Goal: Obtain resource: Download file/media

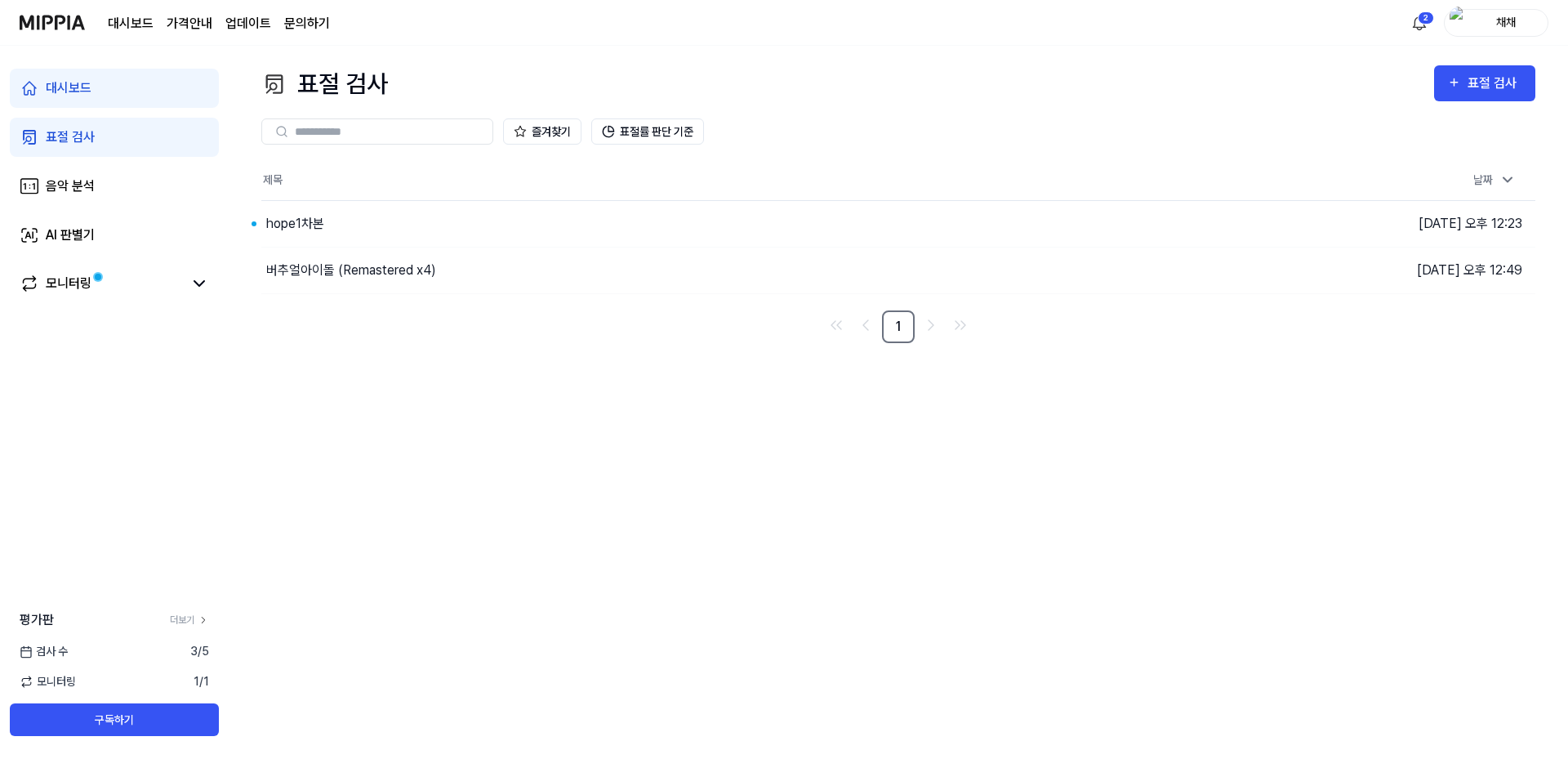
drag, startPoint x: 916, startPoint y: 164, endPoint x: 916, endPoint y: 121, distance: 43.0
click at [918, 164] on th "제목" at bounding box center [738, 180] width 955 height 39
click at [336, 228] on div "hope1차본" at bounding box center [670, 223] width 817 height 46
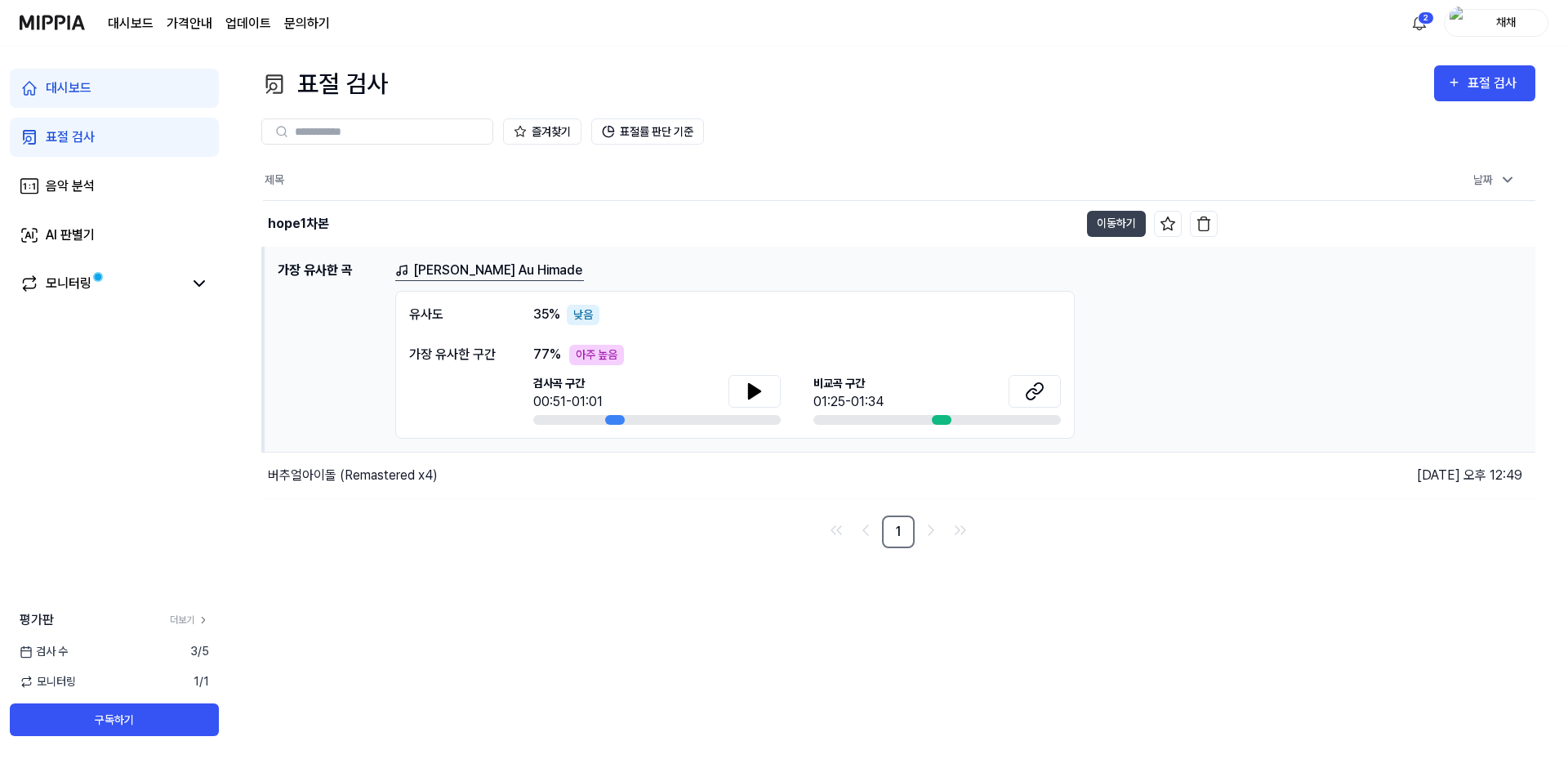
click at [587, 360] on div "아주 높음" at bounding box center [596, 354] width 55 height 21
click at [1114, 223] on button "이동하기" at bounding box center [1116, 223] width 59 height 26
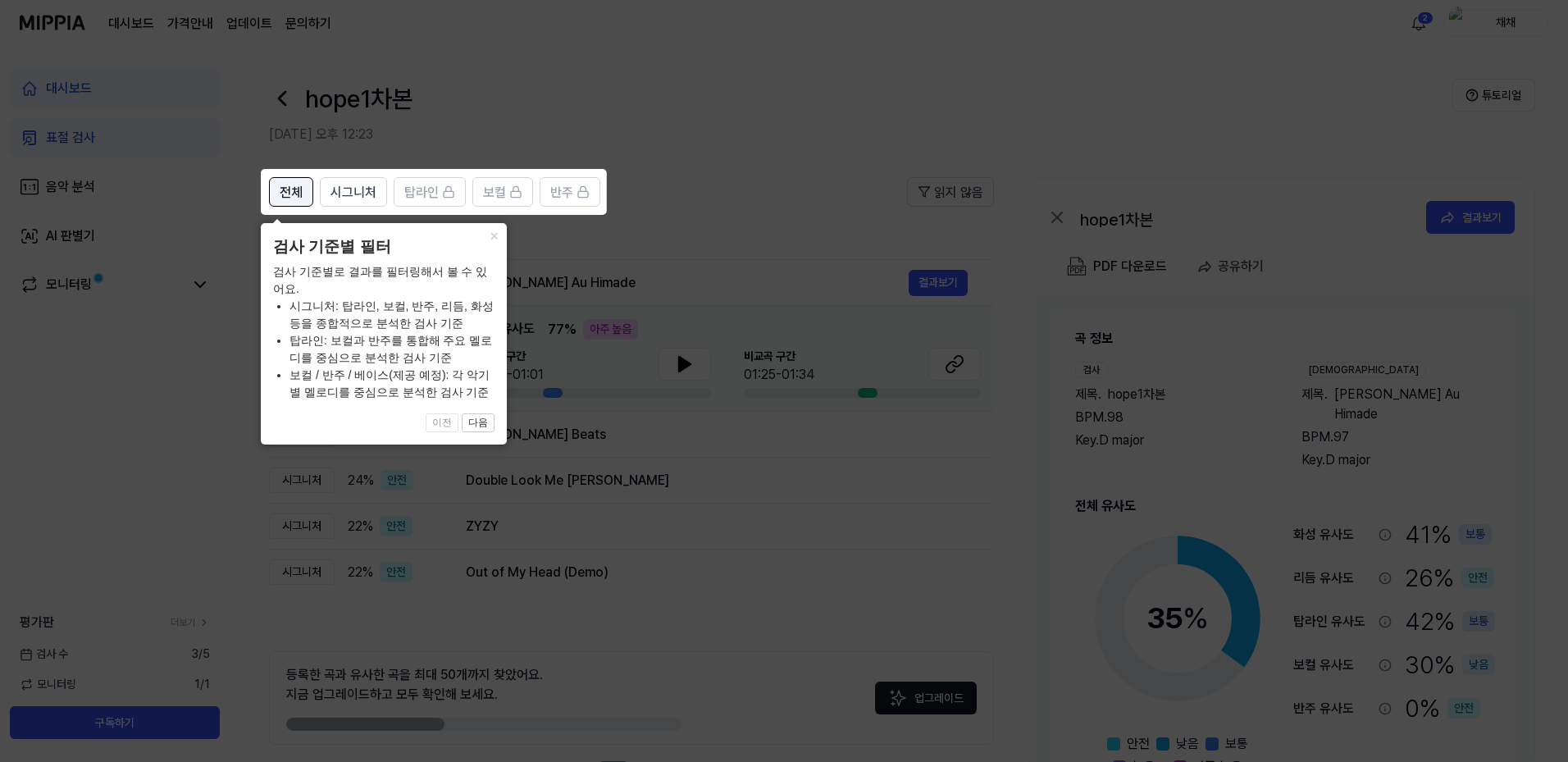
click at [289, 190] on span "전체" at bounding box center [290, 193] width 23 height 20
click at [491, 230] on button "×" at bounding box center [494, 234] width 26 height 23
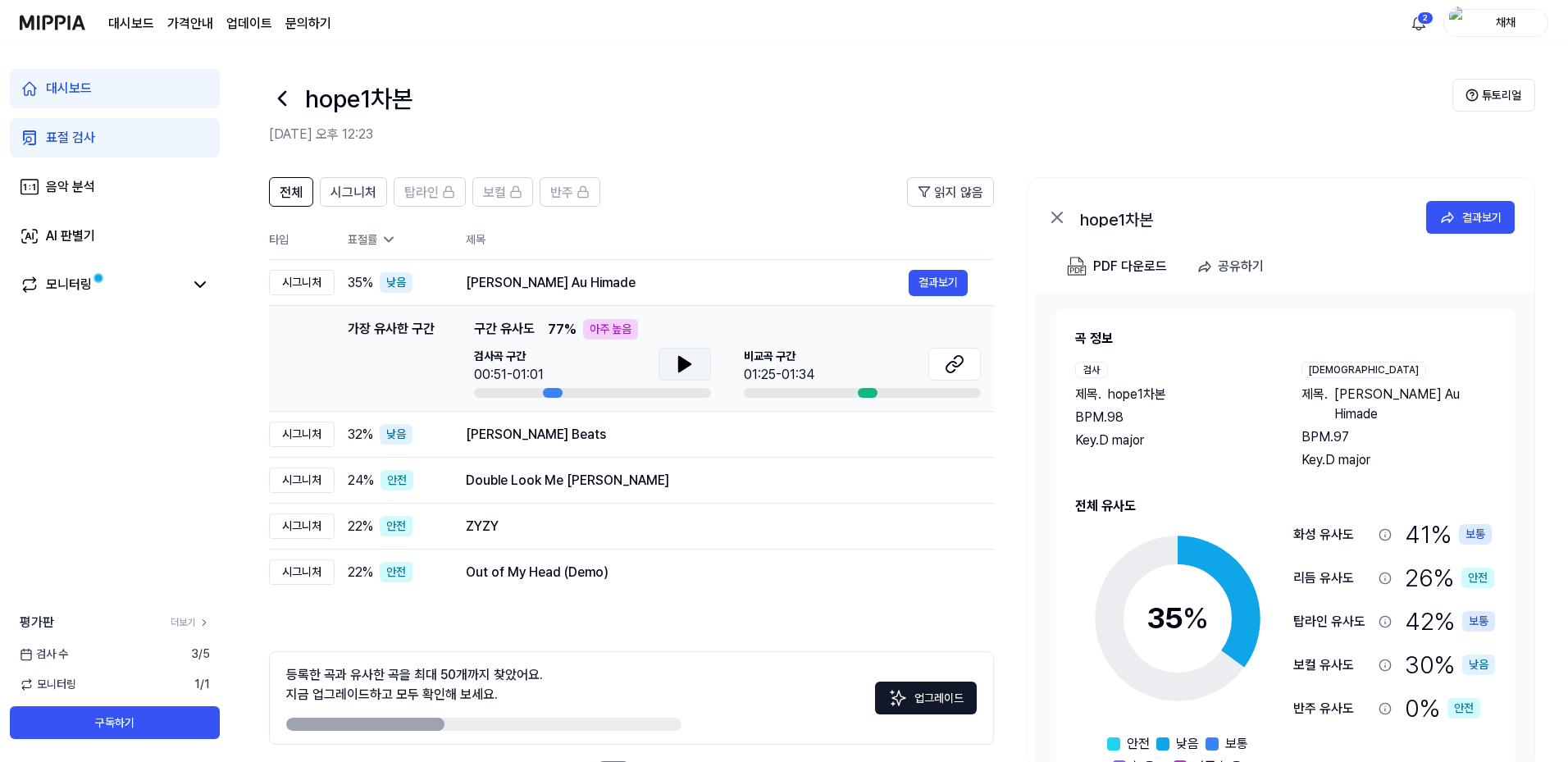
click at [677, 367] on icon at bounding box center [685, 364] width 20 height 20
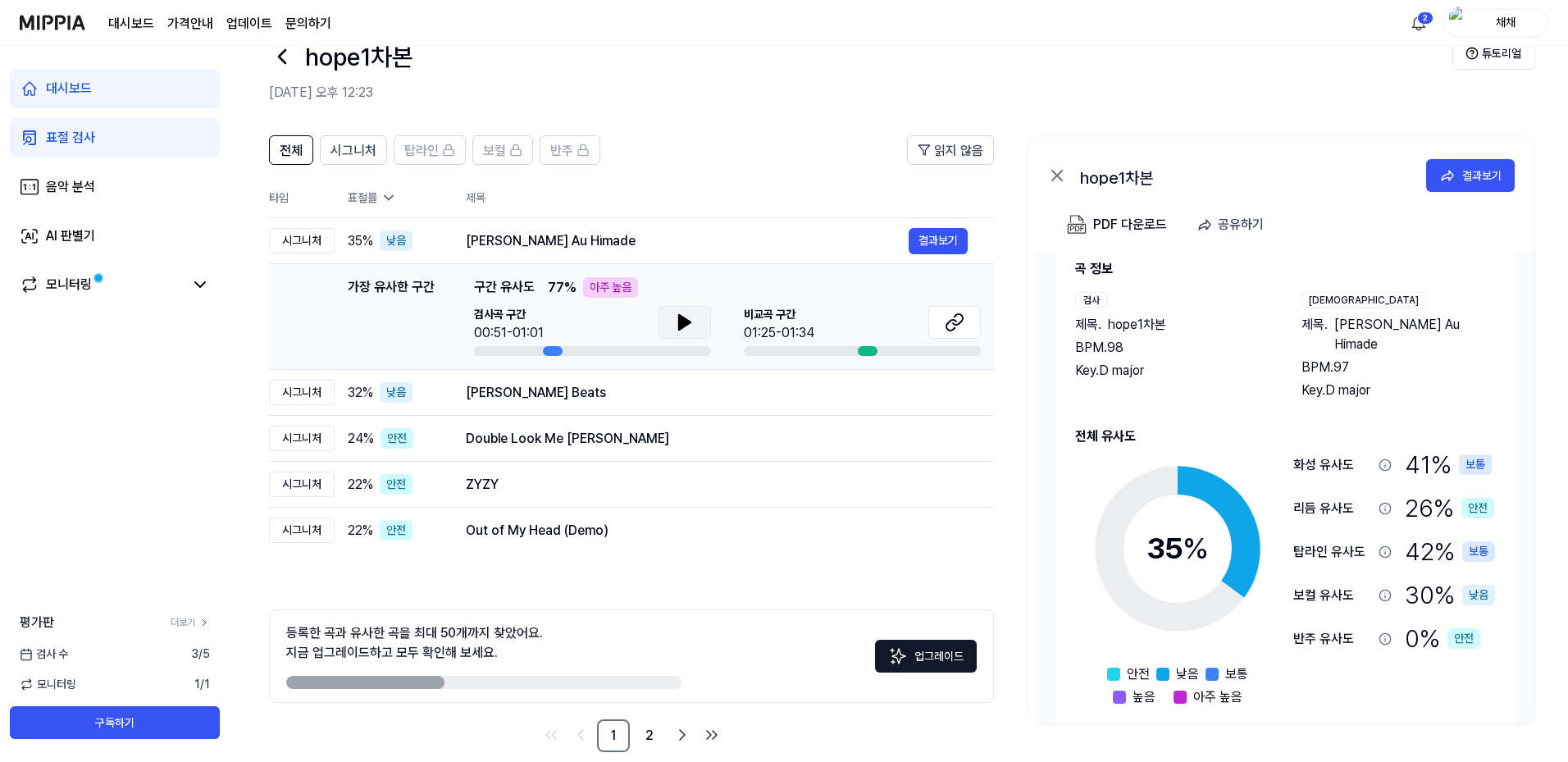
scroll to position [64, 0]
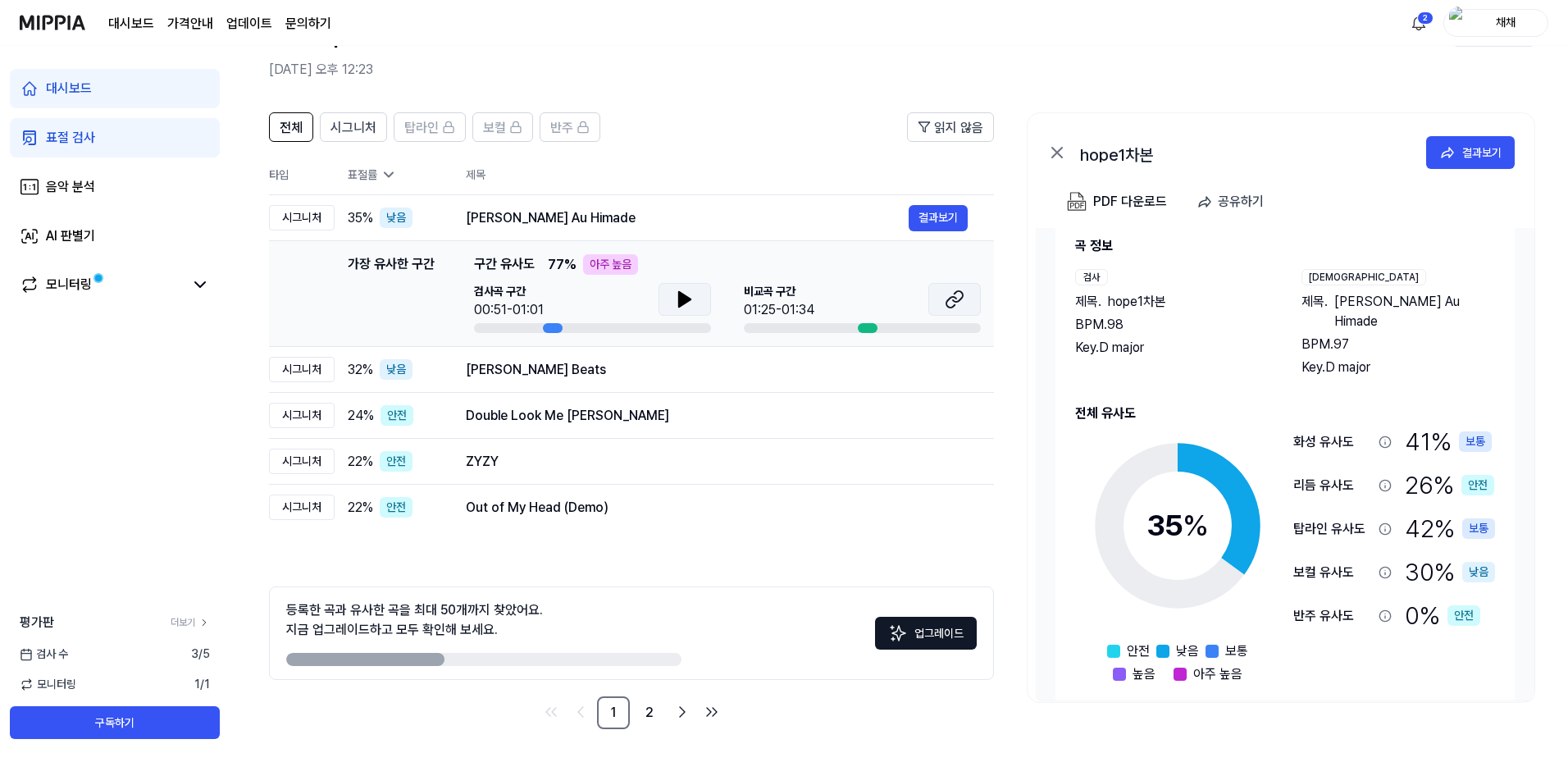
click at [951, 300] on icon at bounding box center [955, 299] width 20 height 20
click at [615, 259] on div "아주 높음" at bounding box center [611, 264] width 55 height 21
click at [658, 360] on div "[PERSON_NAME] Beats" at bounding box center [687, 370] width 443 height 20
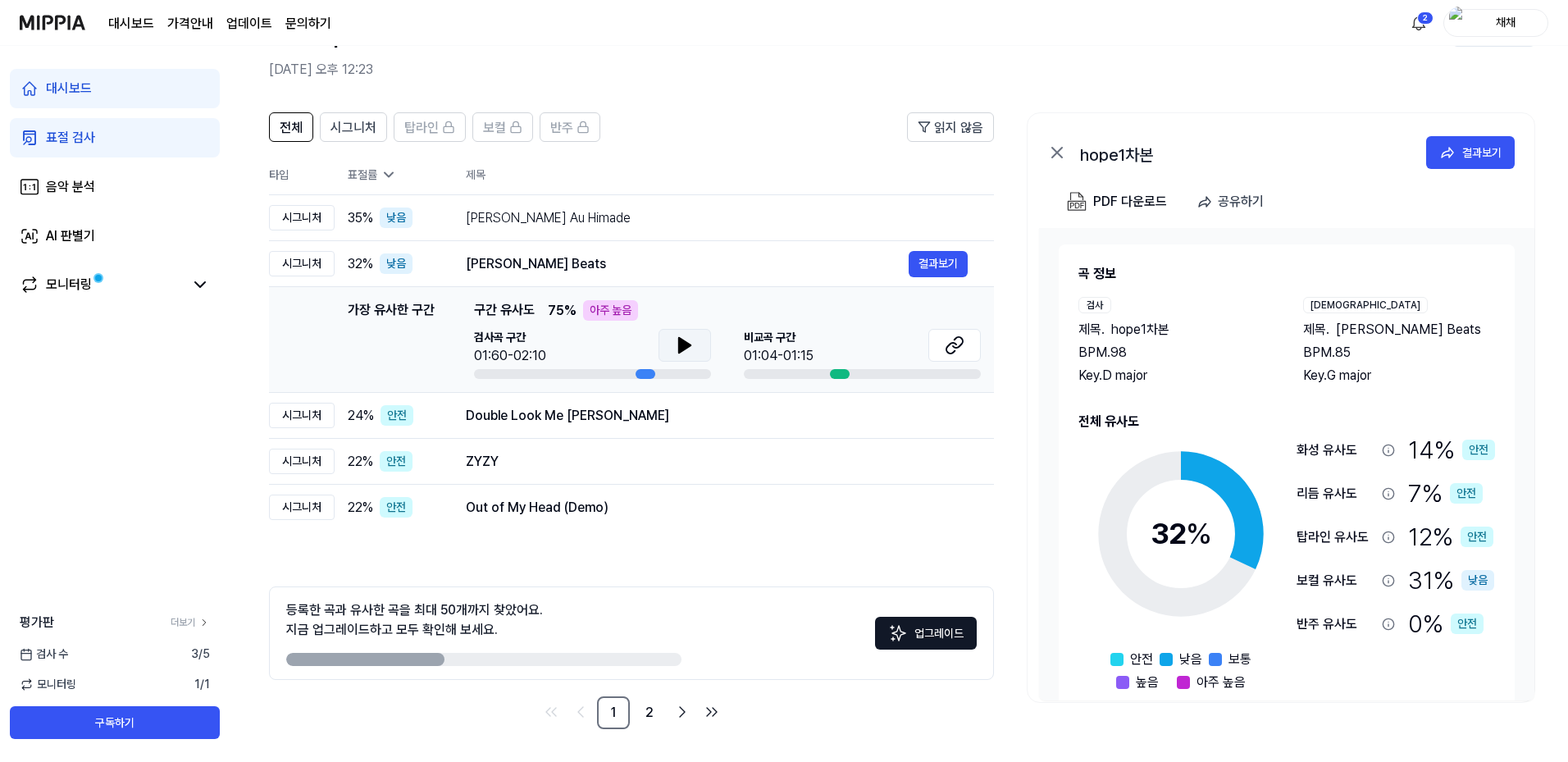
click at [689, 338] on icon at bounding box center [685, 346] width 20 height 20
click at [968, 344] on button at bounding box center [955, 345] width 53 height 33
drag, startPoint x: 681, startPoint y: 342, endPoint x: 1045, endPoint y: 64, distance: 458.0
click at [681, 340] on icon at bounding box center [681, 345] width 4 height 13
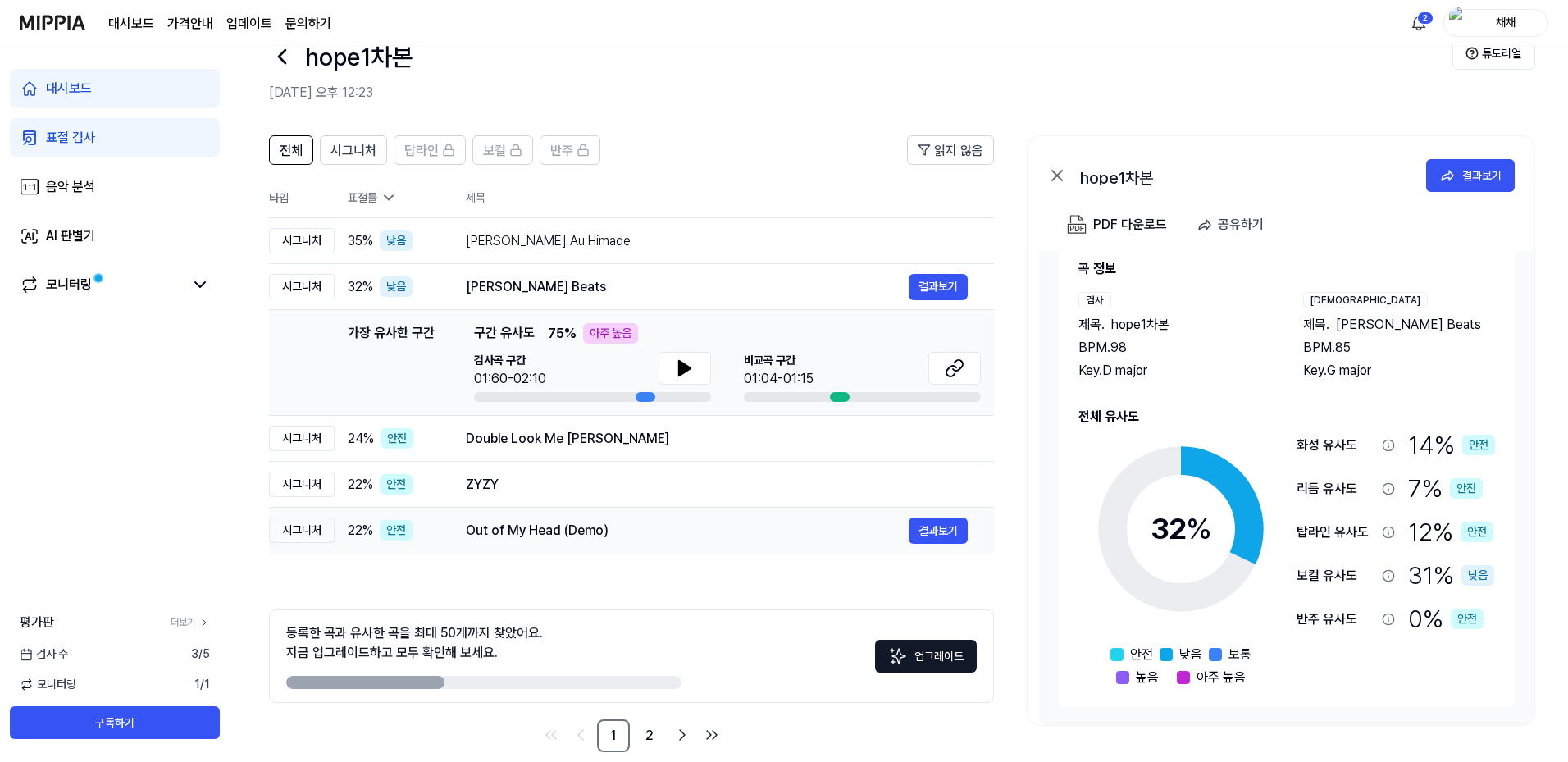
scroll to position [64, 0]
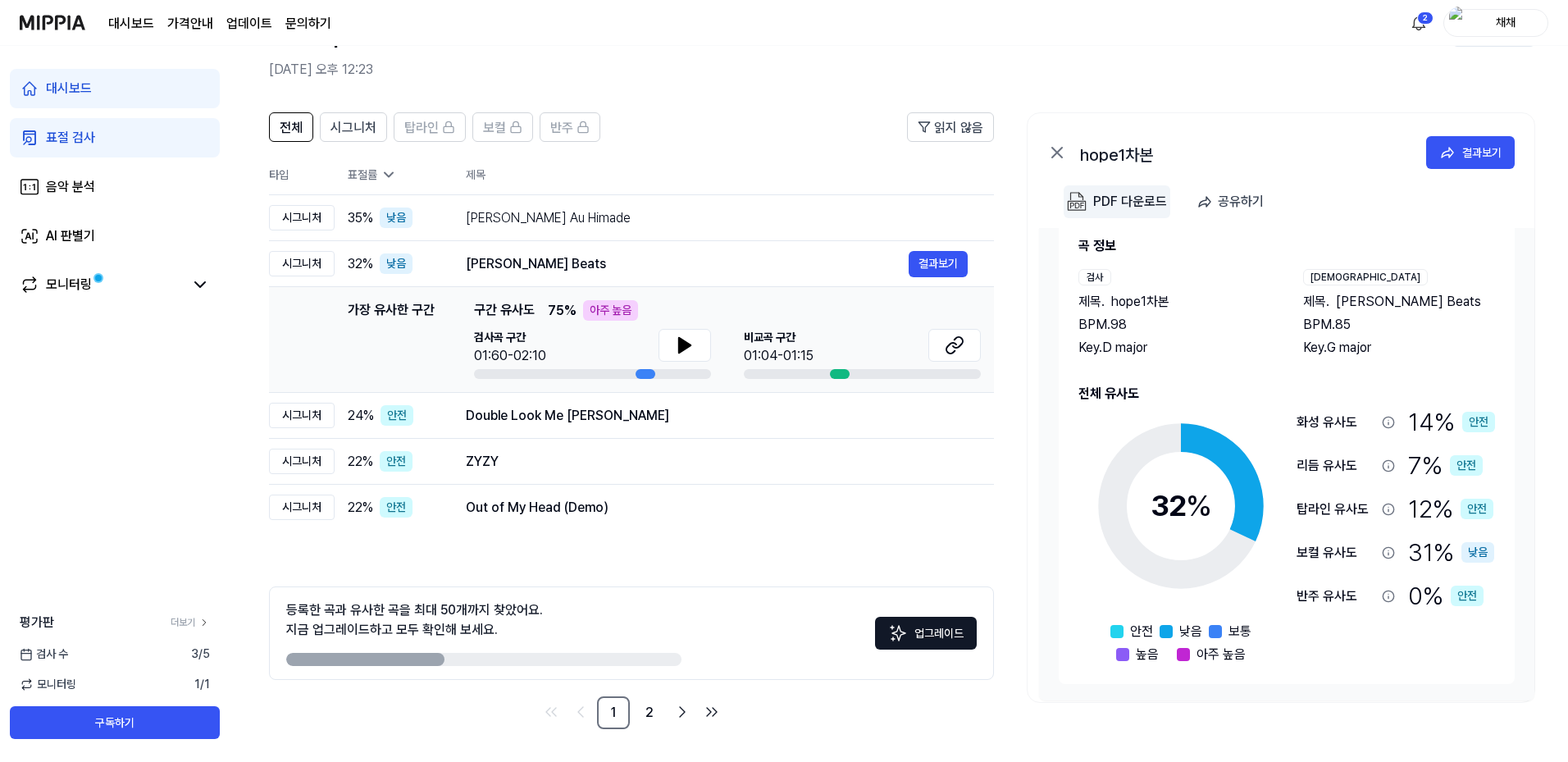
click at [1142, 200] on div "PDF 다운로드" at bounding box center [1130, 201] width 74 height 21
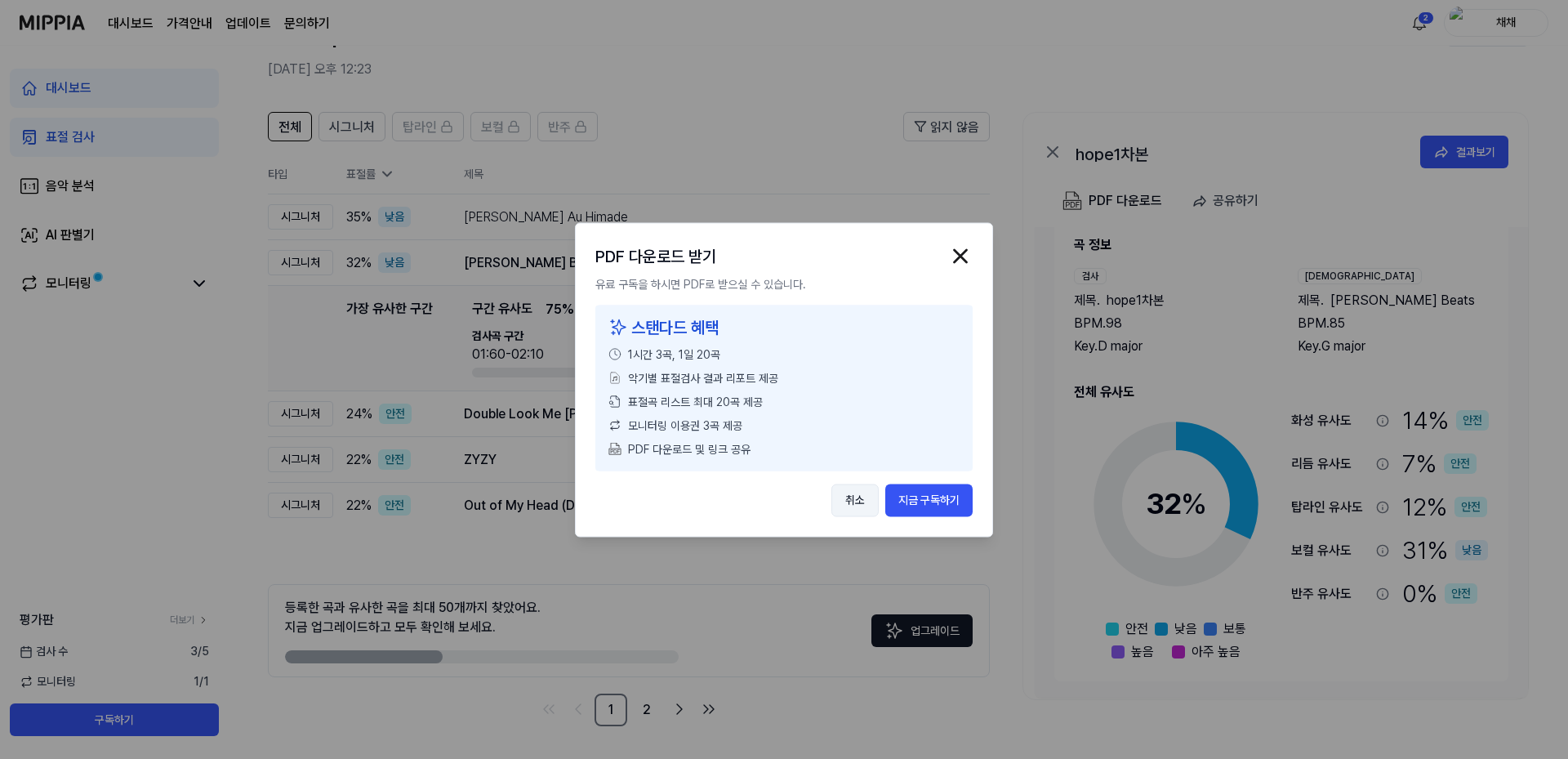
click at [869, 504] on button "취소" at bounding box center [855, 500] width 47 height 33
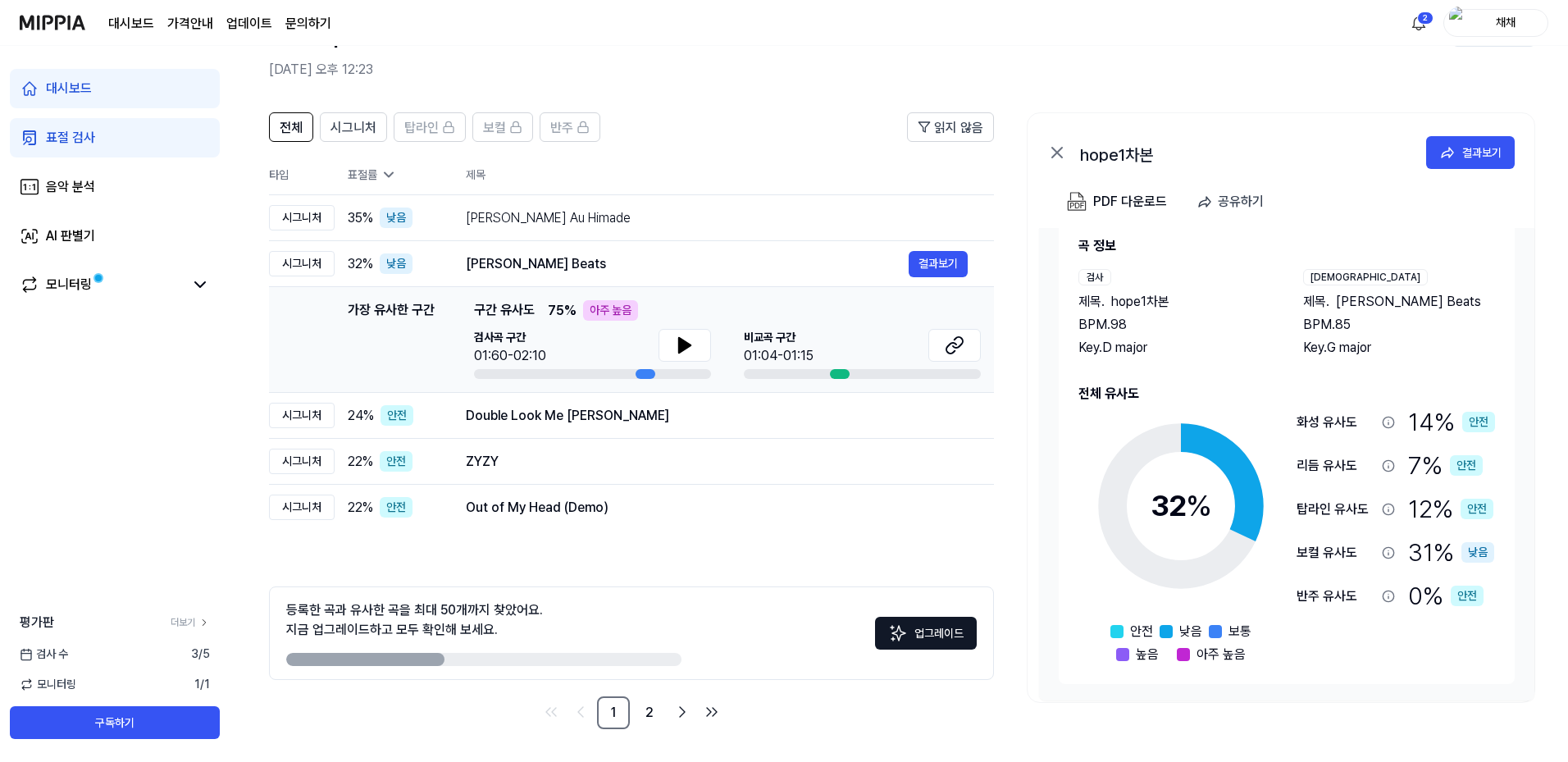
scroll to position [0, 0]
